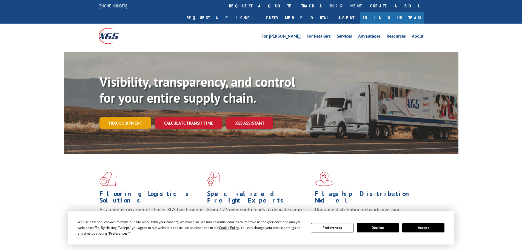
click at [128, 117] on link "Track shipment" at bounding box center [125, 123] width 52 height 12
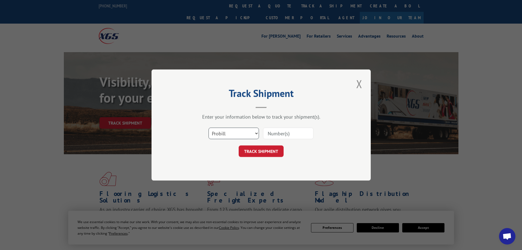
click at [250, 136] on select "Select category... Probill BOL PO" at bounding box center [234, 133] width 50 height 12
select select "bol"
click at [209, 127] on select "Select category... Probill BOL PO" at bounding box center [234, 133] width 50 height 12
click at [291, 136] on input at bounding box center [288, 133] width 50 height 12
paste input "5932166"
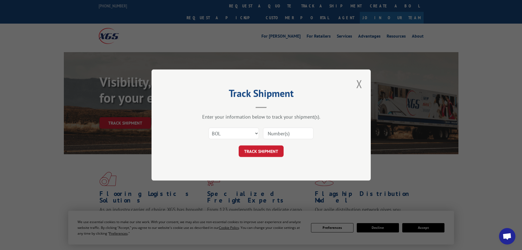
type input "5932166"
click button "TRACK SHIPMENT" at bounding box center [261, 151] width 45 height 12
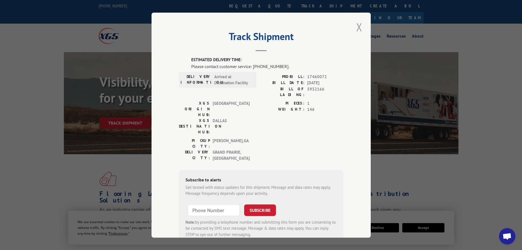
click at [358, 27] on button "Close modal" at bounding box center [359, 26] width 9 height 15
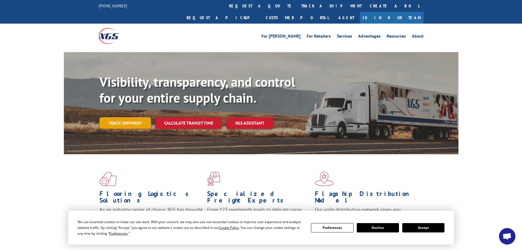
click at [132, 117] on link "Track shipment" at bounding box center [125, 123] width 52 height 12
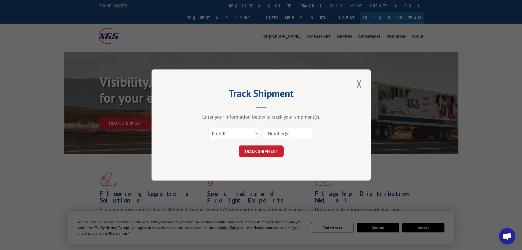
click at [288, 130] on input at bounding box center [288, 133] width 50 height 12
type input "17460072"
click at [239, 145] on button "TRACK SHIPMENT" at bounding box center [261, 151] width 45 height 12
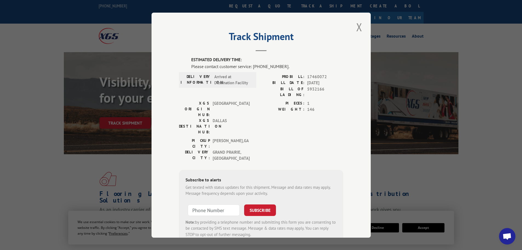
click at [351, 32] on div "Track Shipment ESTIMATED DELIVERY TIME: Please contact customer service: [PHONE…" at bounding box center [261, 125] width 219 height 225
click at [356, 28] on button "Close modal" at bounding box center [359, 26] width 9 height 15
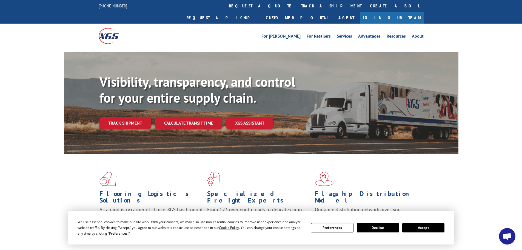
click at [504, 232] on span "Open chat" at bounding box center [507, 236] width 16 height 16
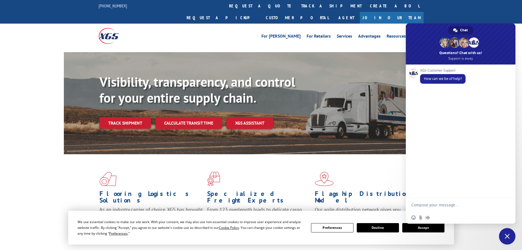
click at [387, 227] on button "Decline" at bounding box center [378, 227] width 42 height 9
